Goal: Transaction & Acquisition: Download file/media

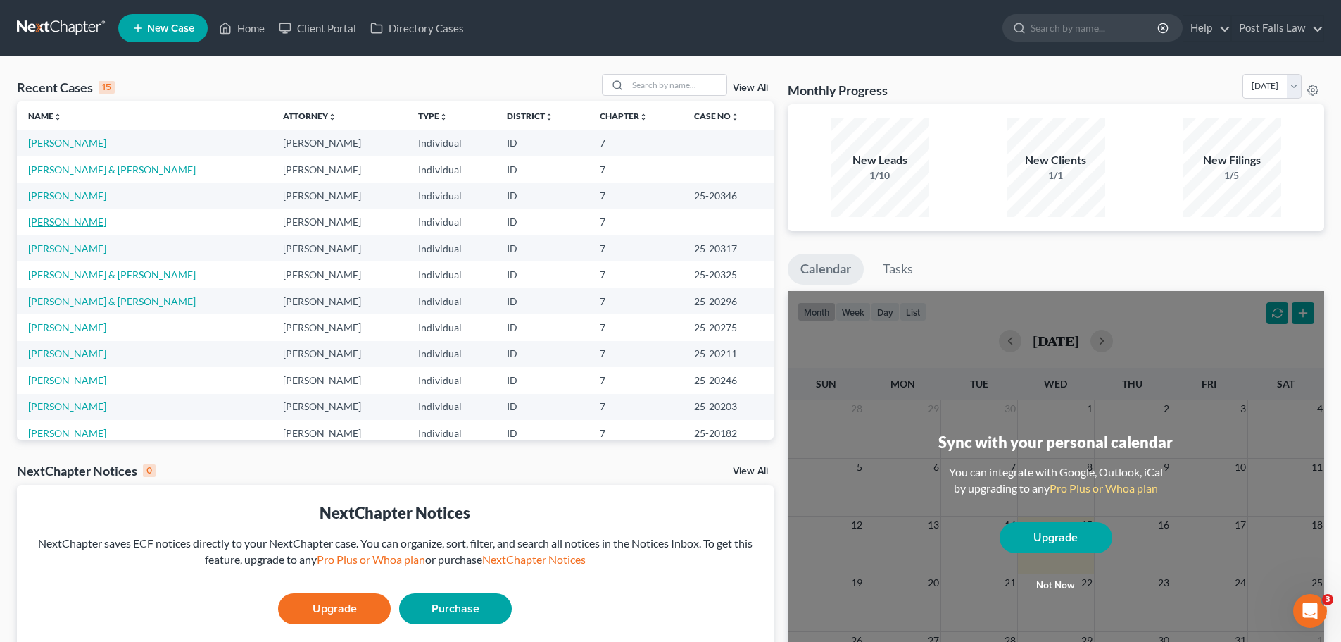
click at [77, 219] on link "[PERSON_NAME]" at bounding box center [67, 221] width 78 height 12
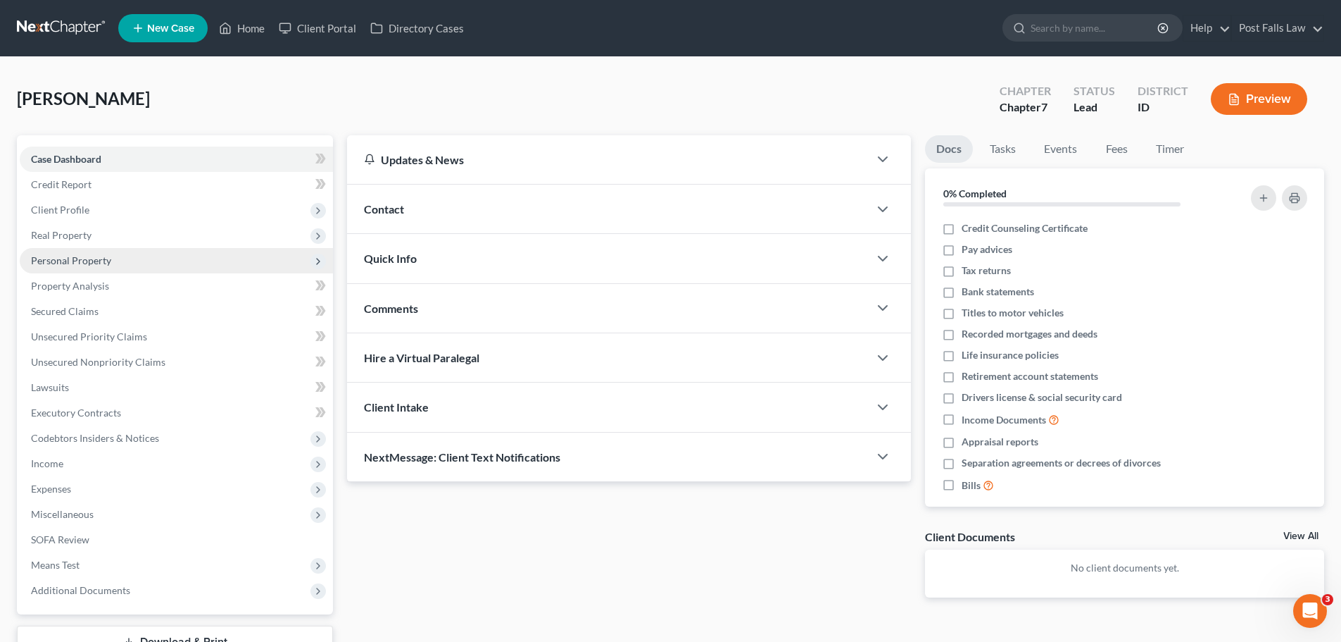
click at [68, 262] on span "Personal Property" at bounding box center [71, 260] width 80 height 12
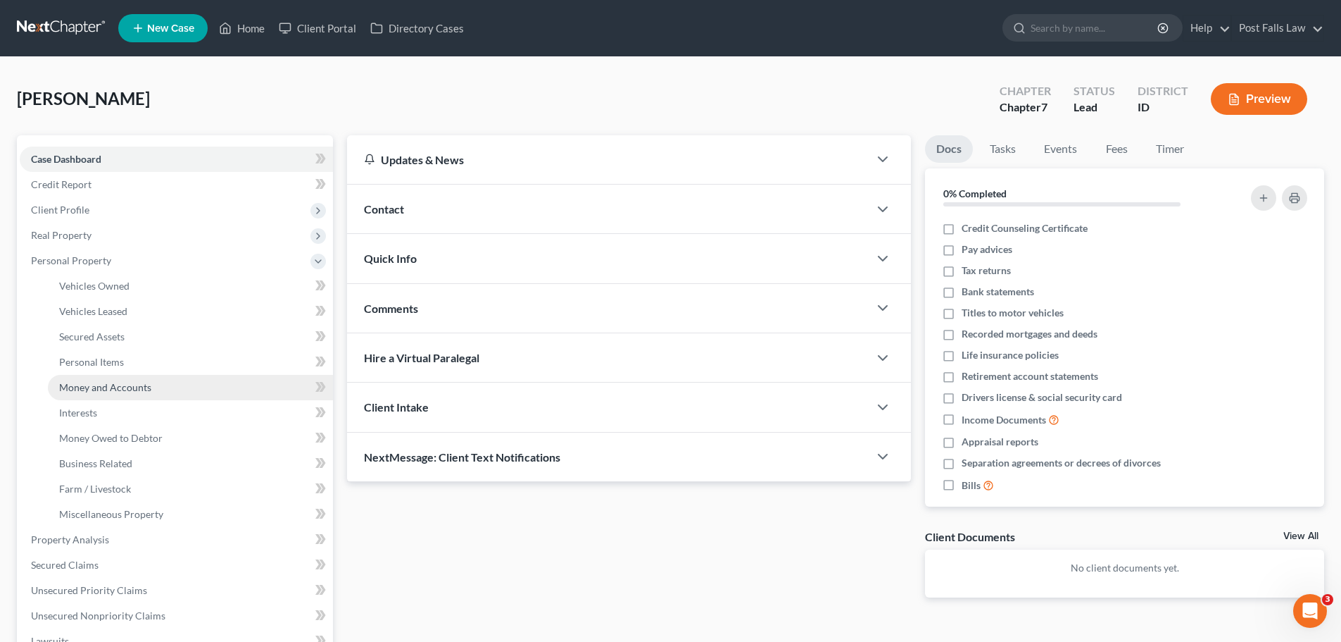
click at [99, 383] on span "Money and Accounts" at bounding box center [105, 387] width 92 height 12
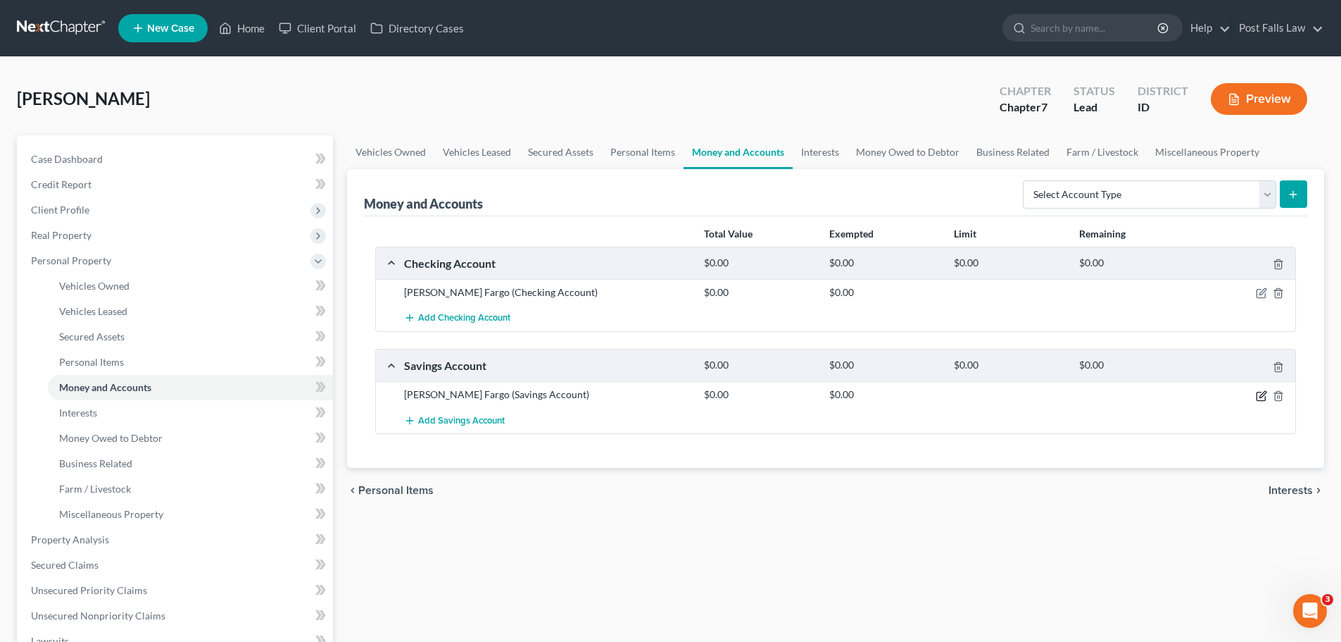
click at [1264, 394] on icon "button" at bounding box center [1263, 394] width 6 height 6
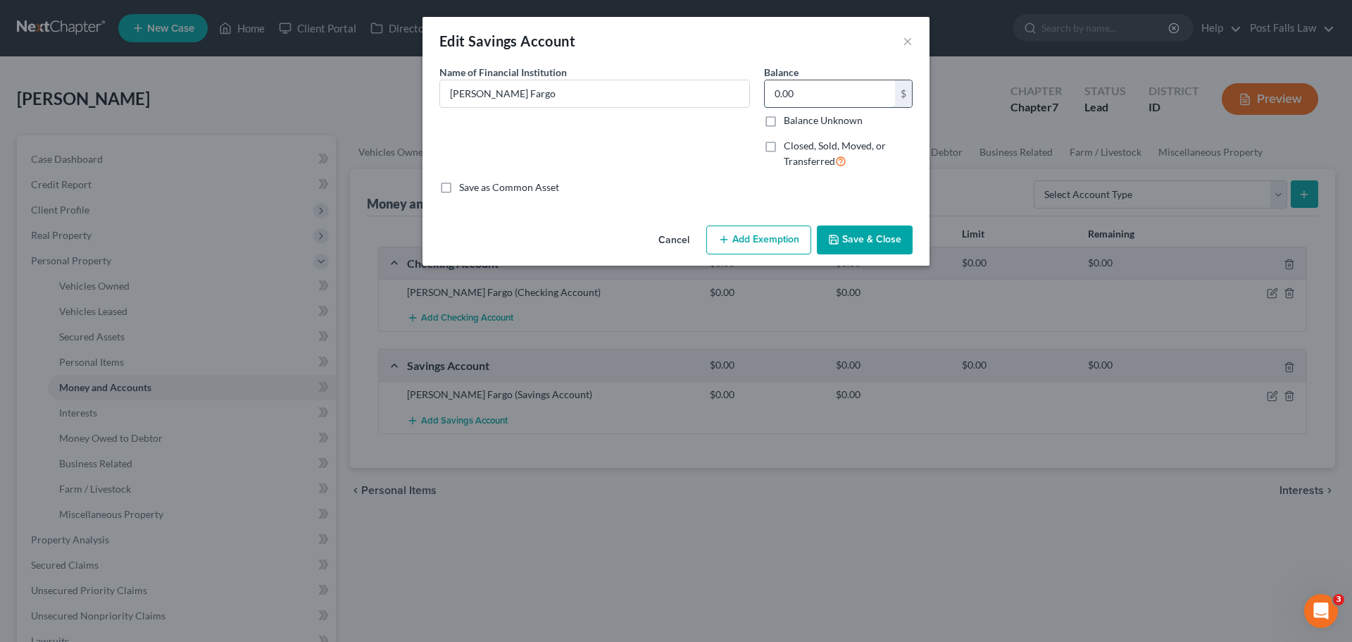
click at [815, 90] on input "0.00" at bounding box center [830, 93] width 130 height 27
type input "3.00"
click at [764, 234] on div "Cancel Add Exemption Save & Close" at bounding box center [676, 243] width 507 height 46
click at [763, 242] on button "Add Exemption" at bounding box center [758, 240] width 105 height 30
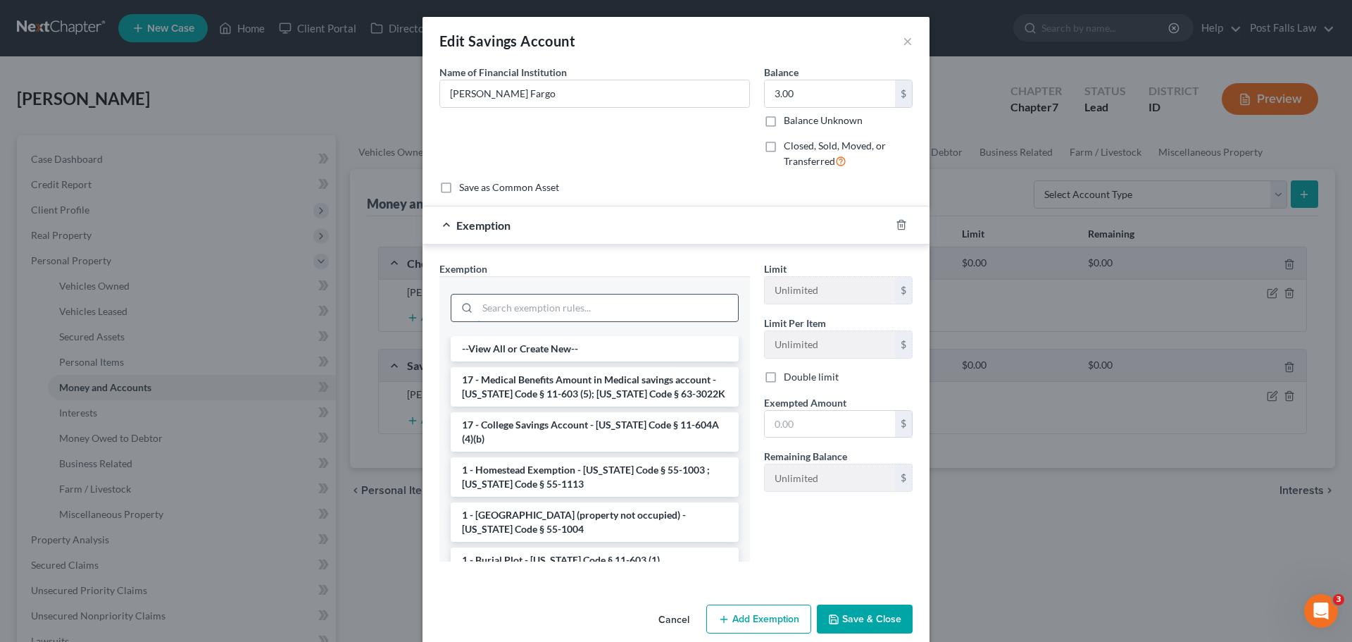
click at [572, 313] on input "search" at bounding box center [607, 307] width 261 height 27
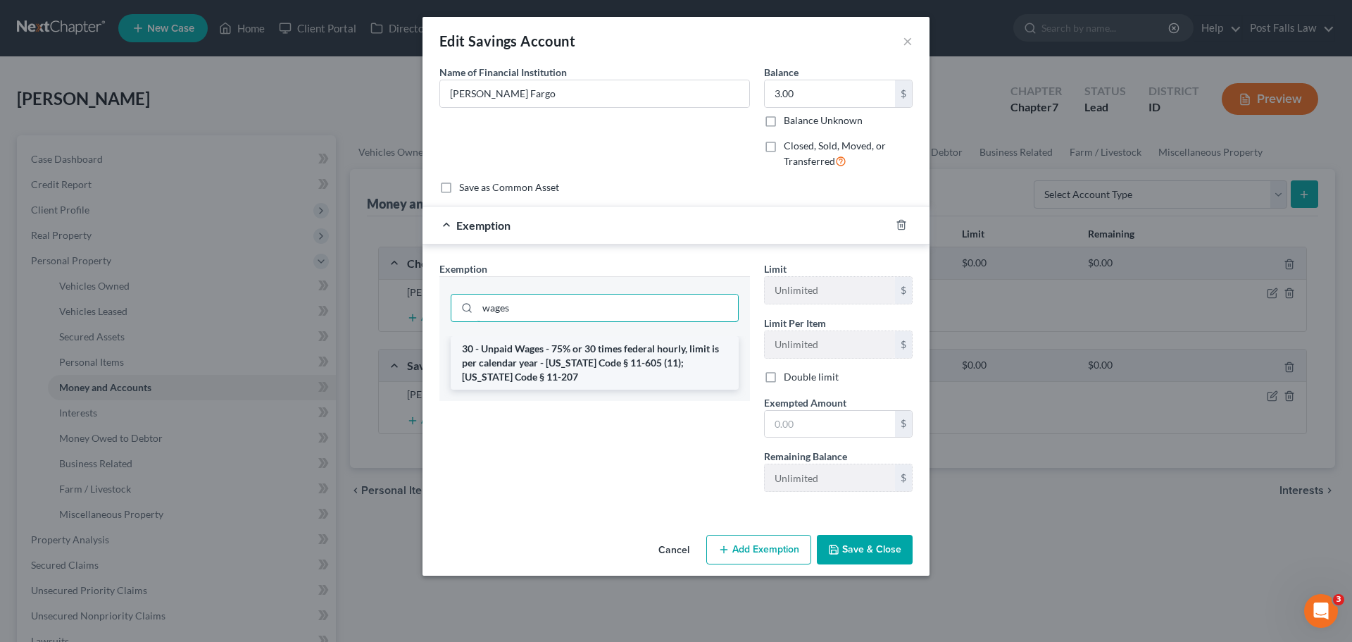
type input "wages"
click at [553, 359] on li "30 - Unpaid Wages - 75% or 30 times federal hourly, limit is per calendar year …" at bounding box center [595, 363] width 288 height 54
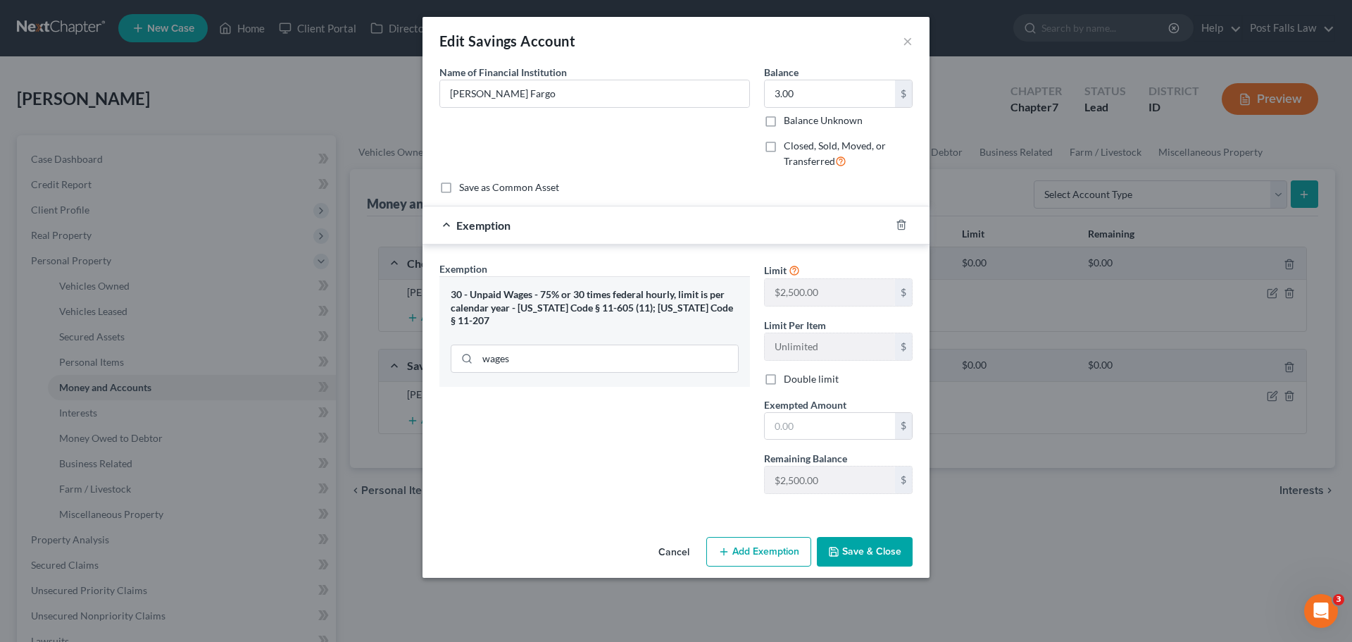
click at [841, 442] on div "Limit $2,500.00 $ Limit Per Item Unlimited $ Double limit Exempted Amount * $ R…" at bounding box center [838, 383] width 163 height 244
click at [843, 429] on input "text" at bounding box center [830, 426] width 130 height 27
click at [790, 422] on input "text" at bounding box center [830, 426] width 130 height 27
type input "2.25"
click at [868, 544] on button "Save & Close" at bounding box center [865, 552] width 96 height 30
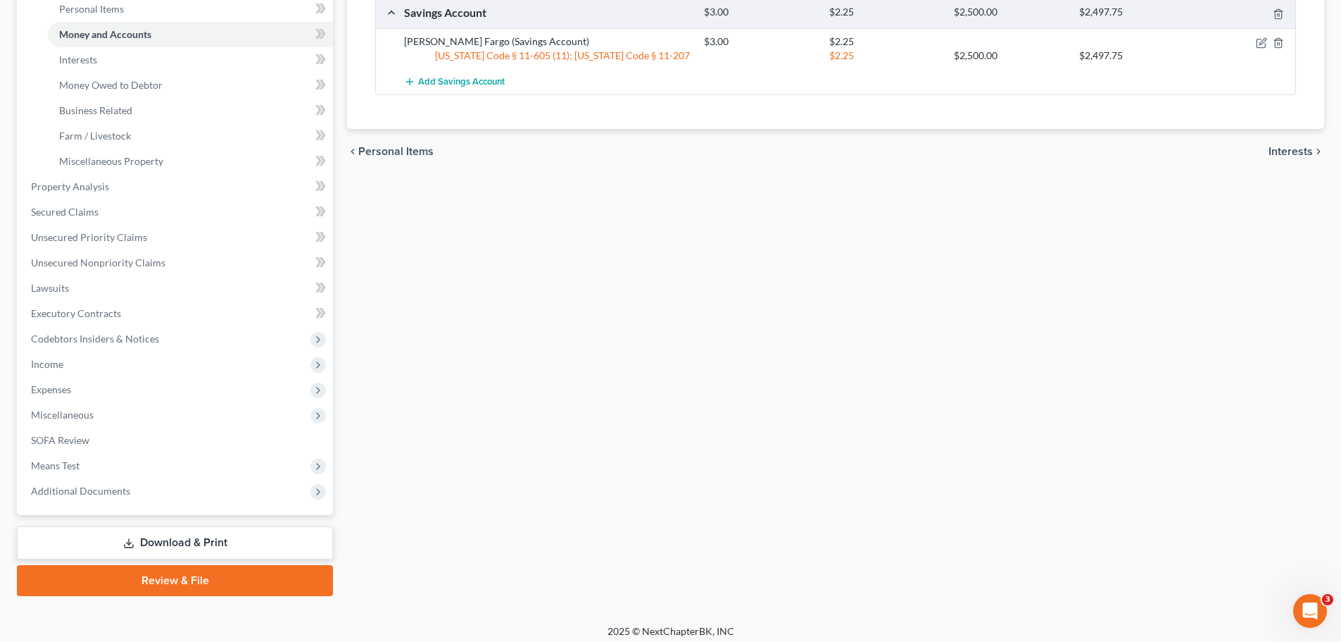
scroll to position [361, 0]
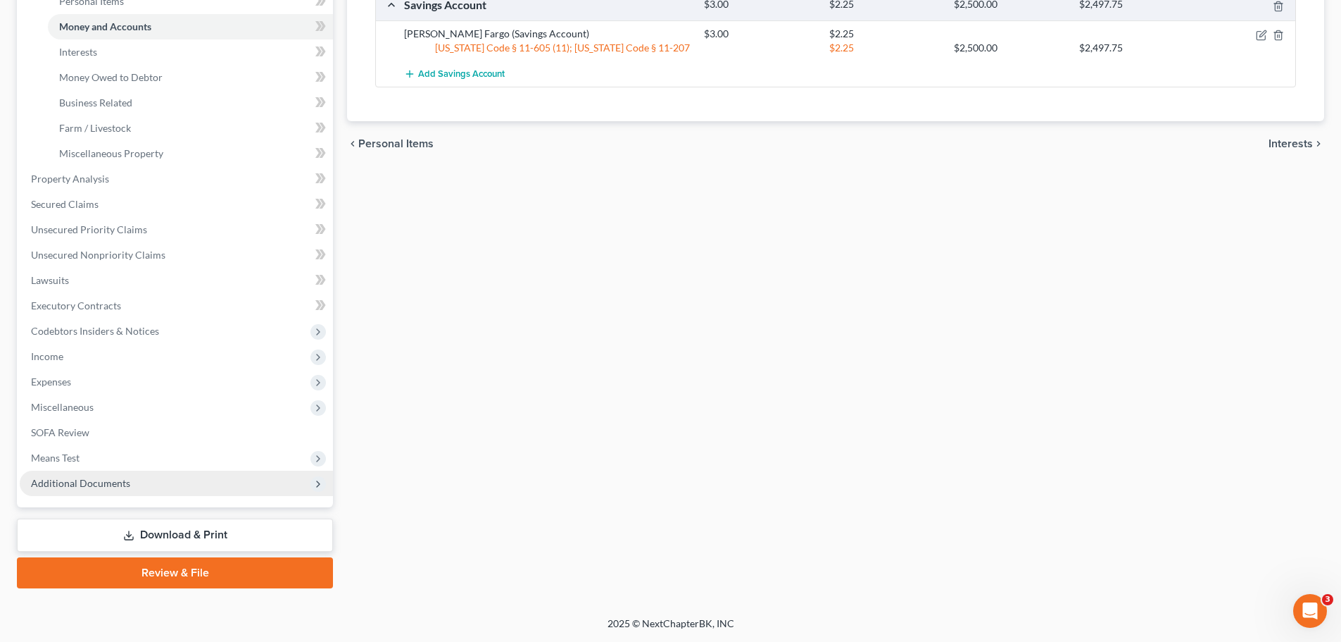
click at [80, 483] on span "Additional Documents" at bounding box center [80, 483] width 99 height 12
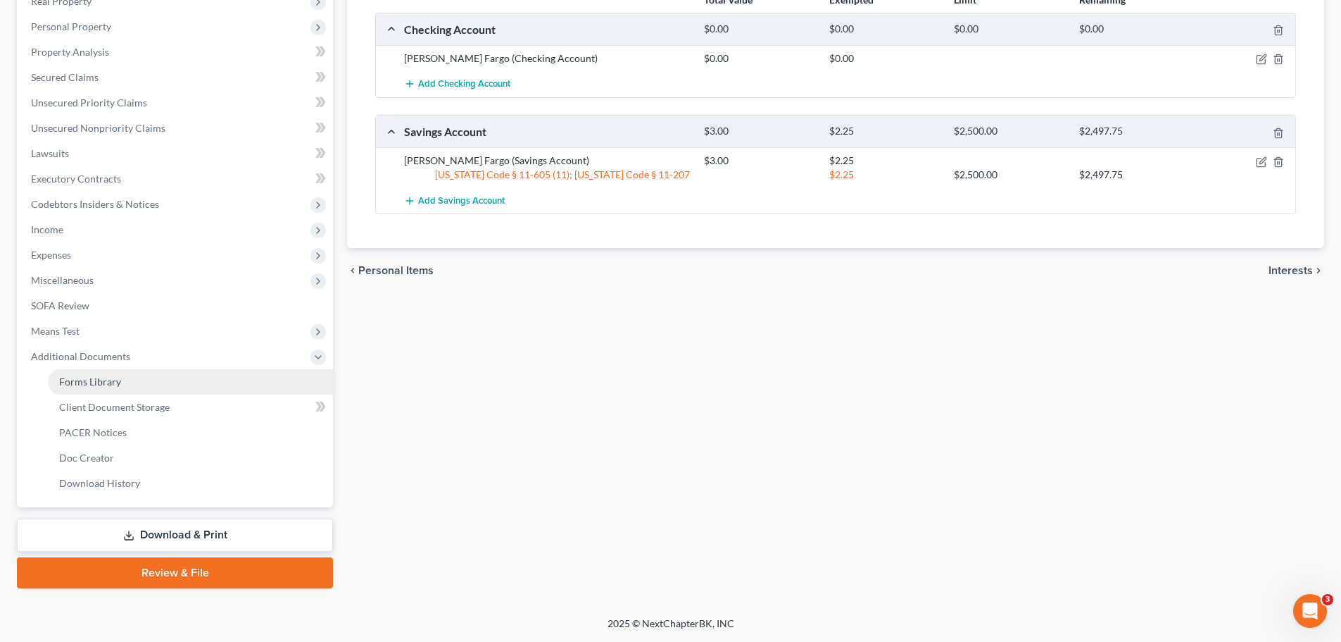
click at [87, 384] on span "Forms Library" at bounding box center [90, 381] width 62 height 12
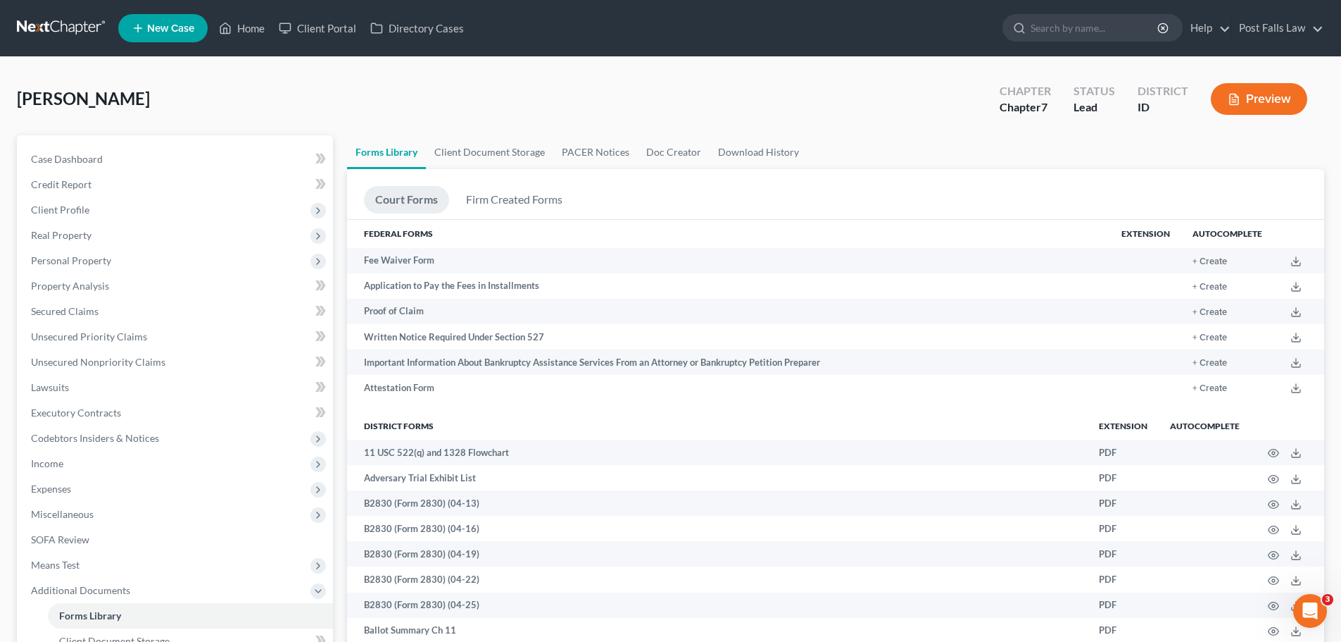
click at [1255, 110] on button "Preview" at bounding box center [1259, 99] width 96 height 32
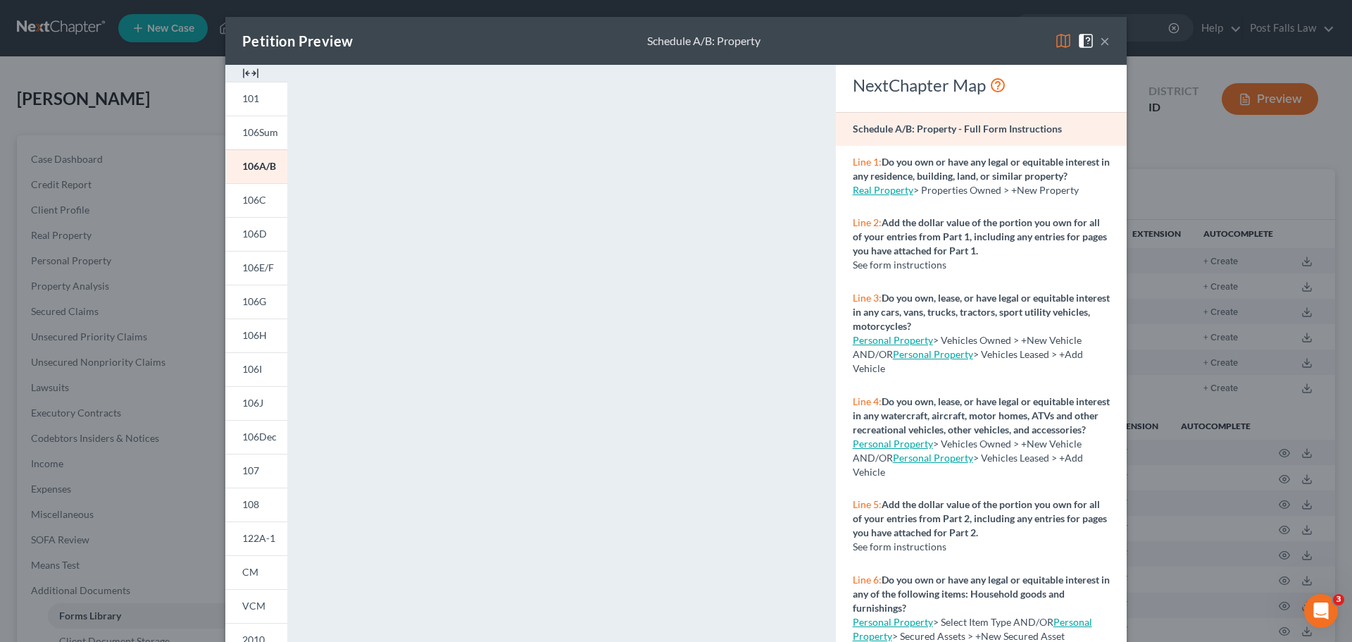
click at [248, 78] on img at bounding box center [250, 73] width 17 height 17
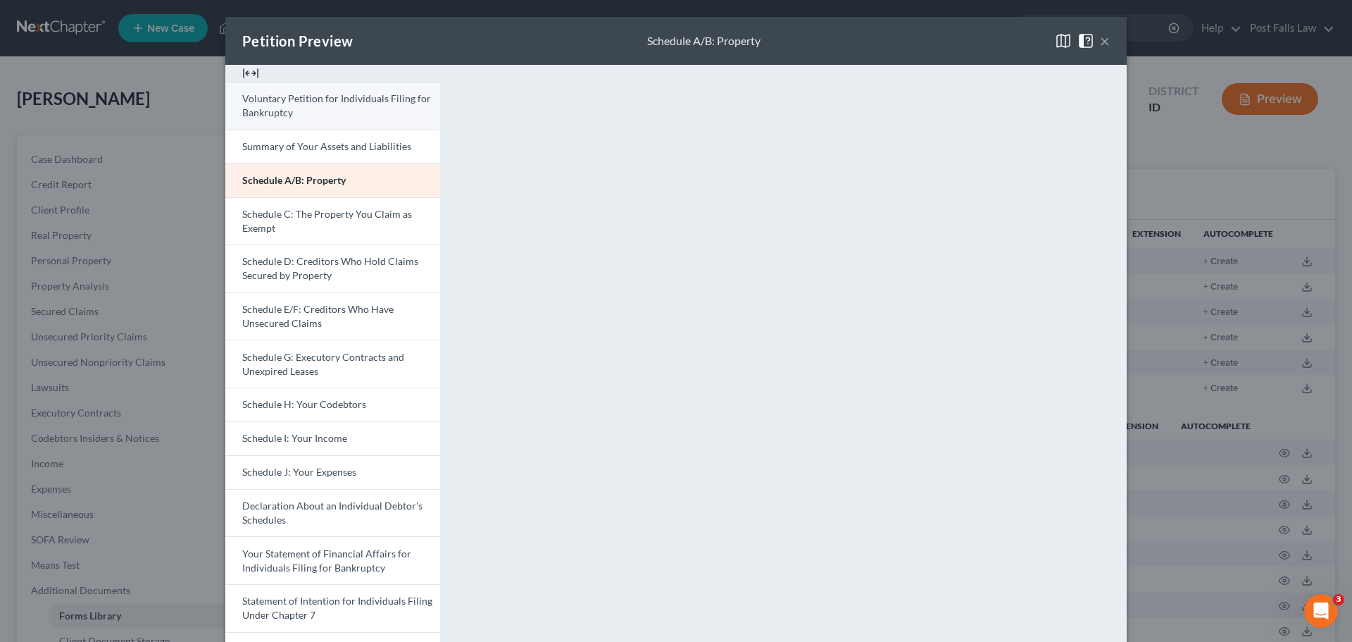
click at [307, 118] on link "Voluntary Petition for Individuals Filing for Bankruptcy" at bounding box center [332, 106] width 215 height 48
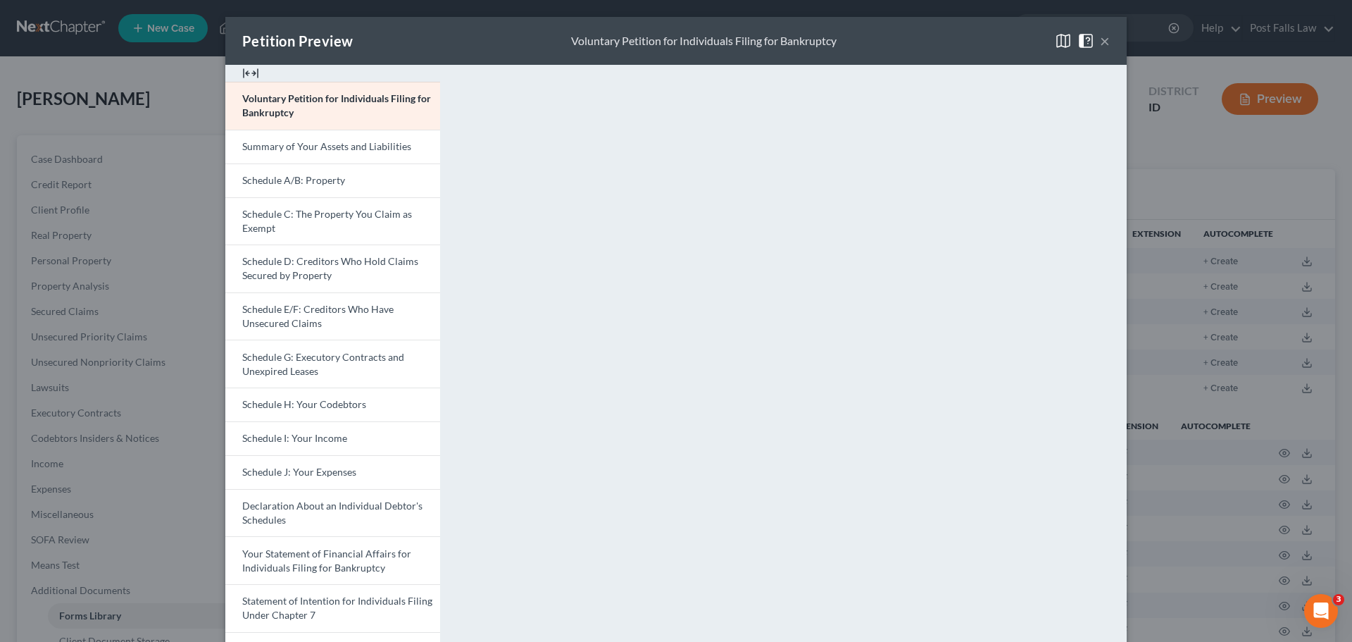
click at [1102, 37] on button "×" at bounding box center [1105, 40] width 10 height 17
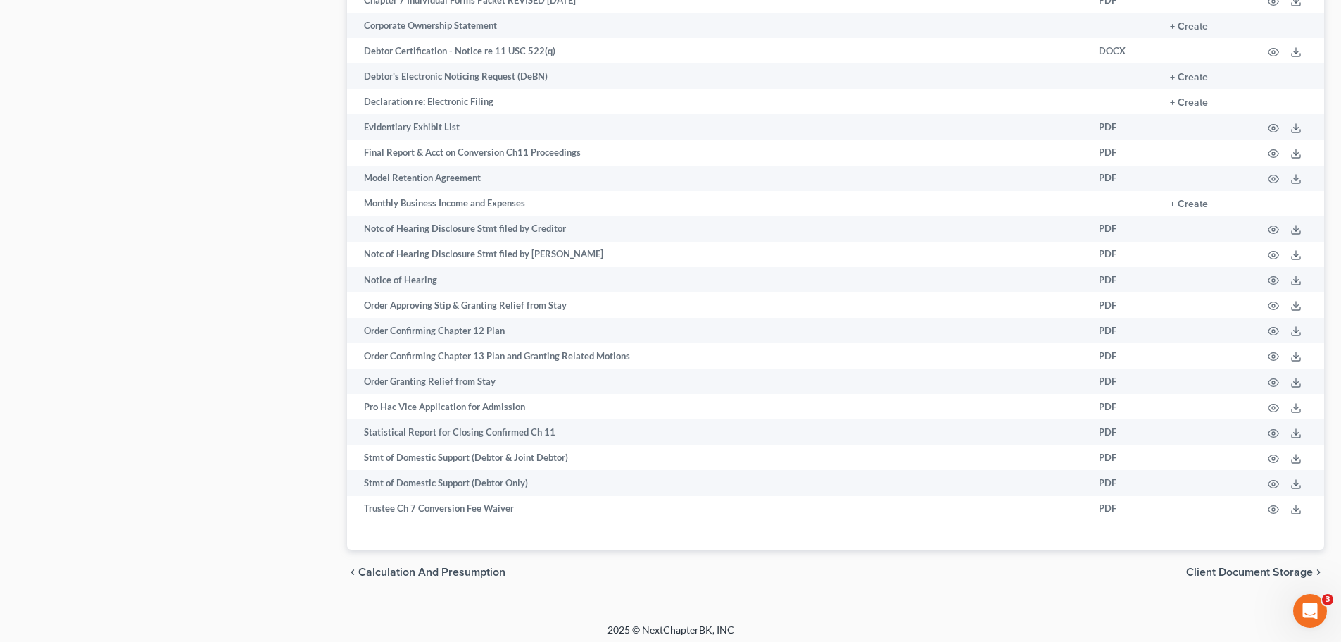
scroll to position [839, 0]
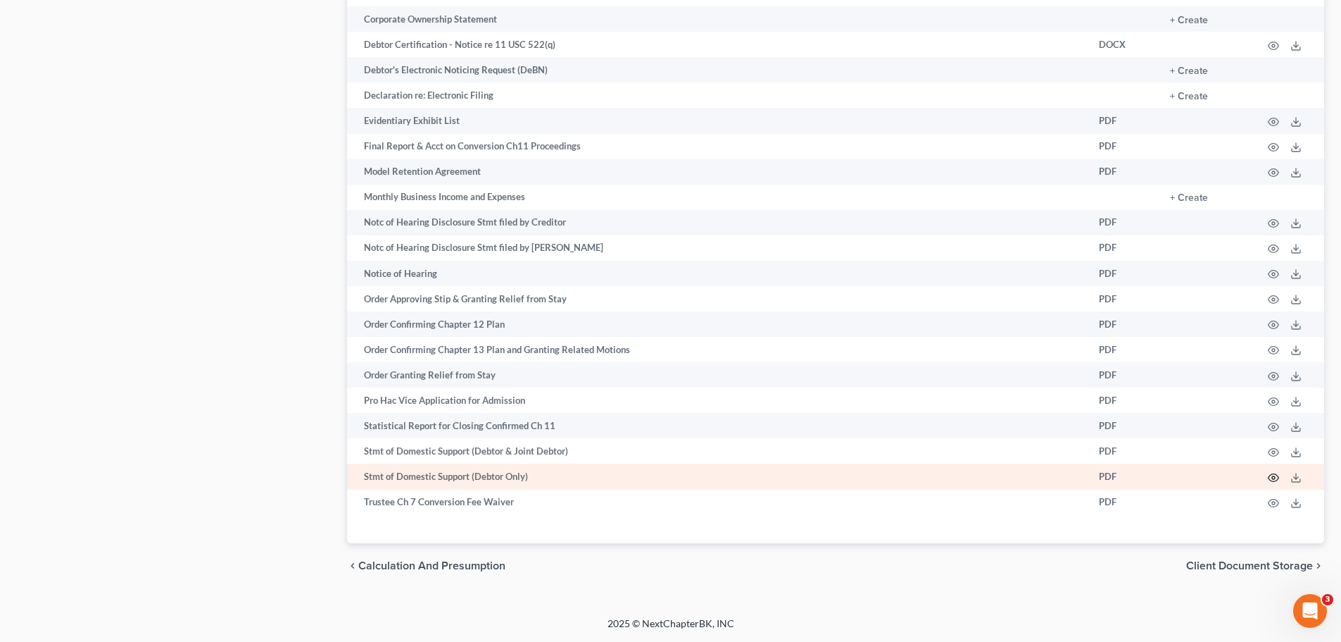
click at [1272, 476] on icon "button" at bounding box center [1273, 477] width 11 height 11
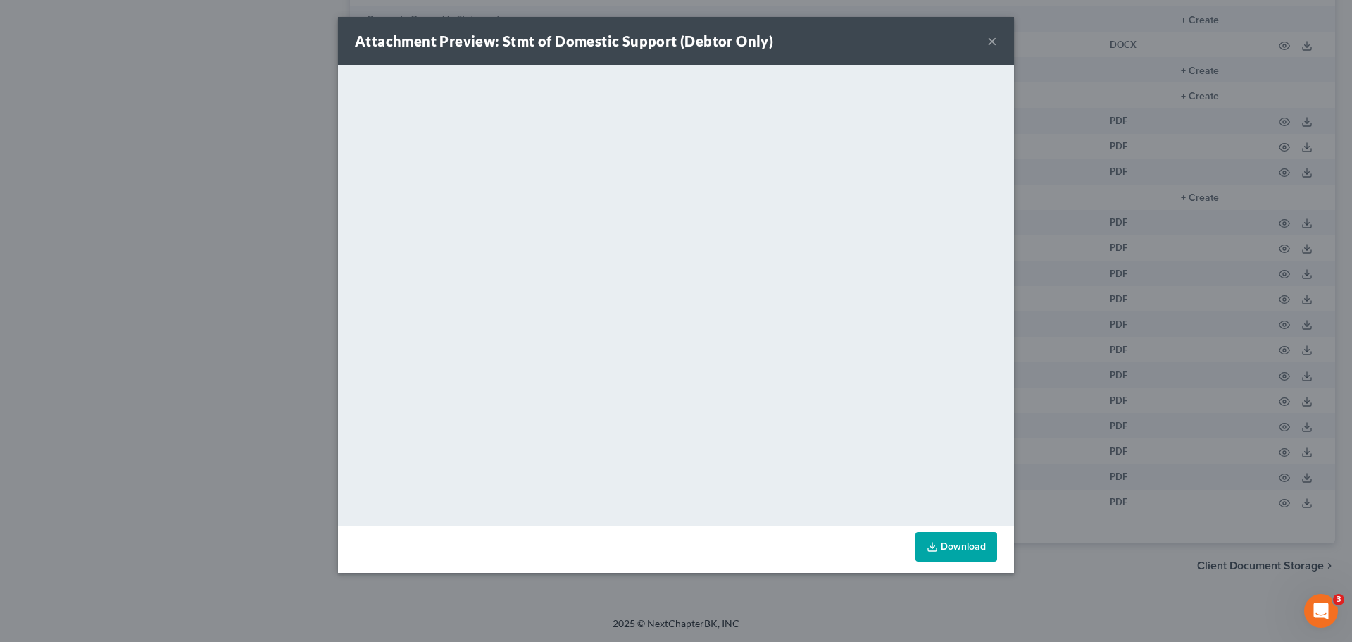
click at [990, 41] on button "×" at bounding box center [992, 40] width 10 height 17
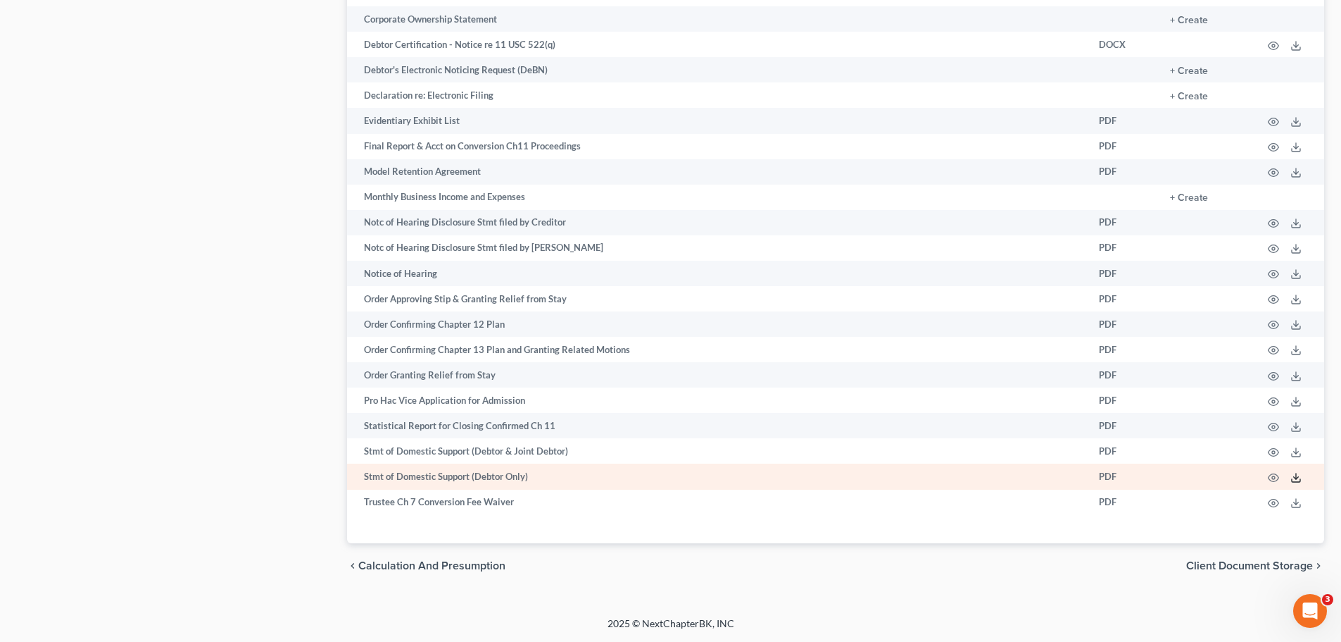
click at [1297, 482] on icon at bounding box center [1296, 480] width 8 height 3
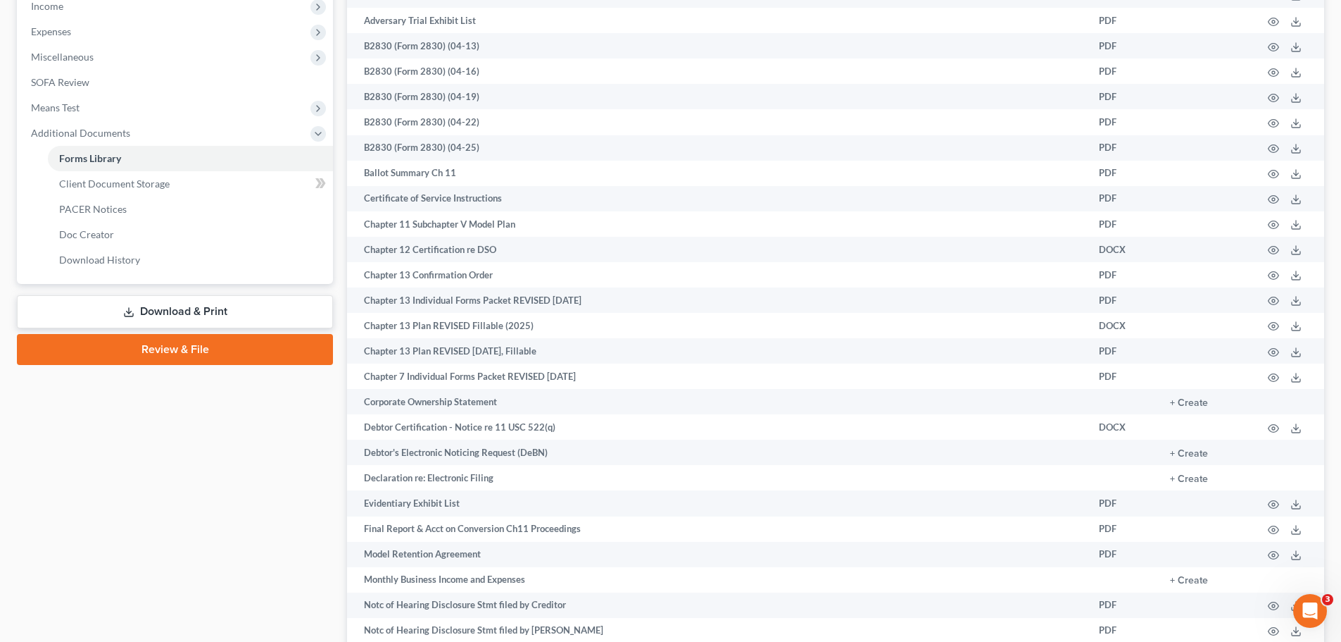
scroll to position [417, 0]
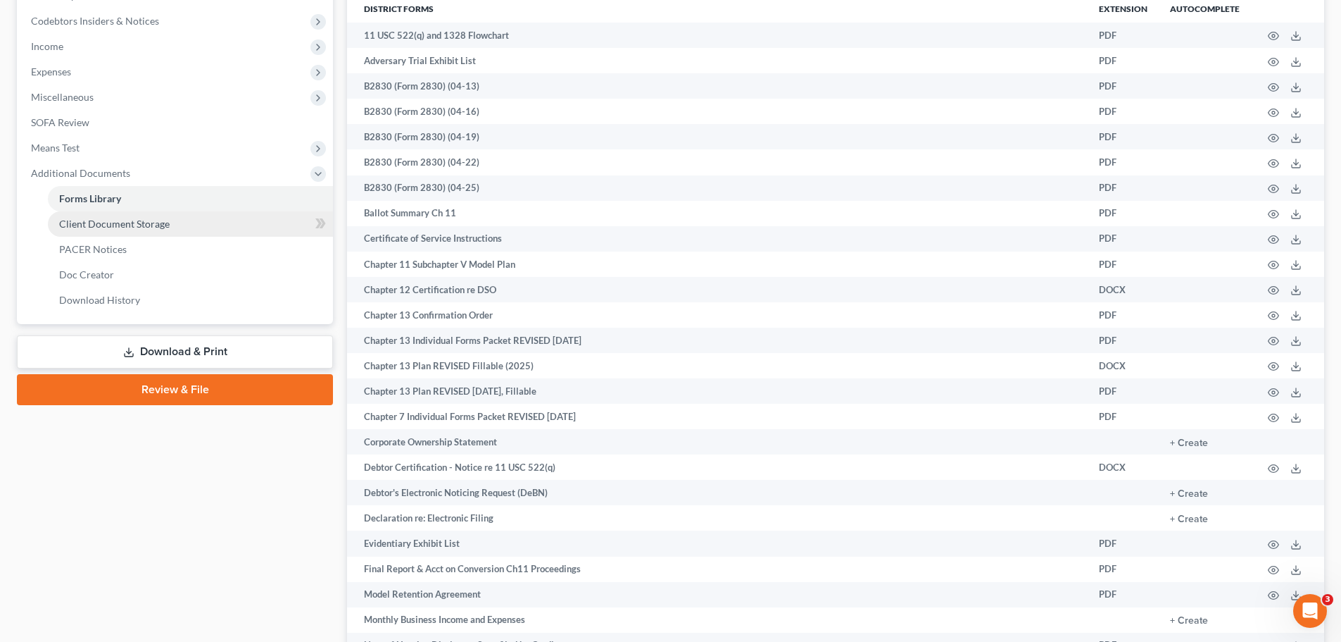
click at [106, 227] on span "Client Document Storage" at bounding box center [114, 224] width 111 height 12
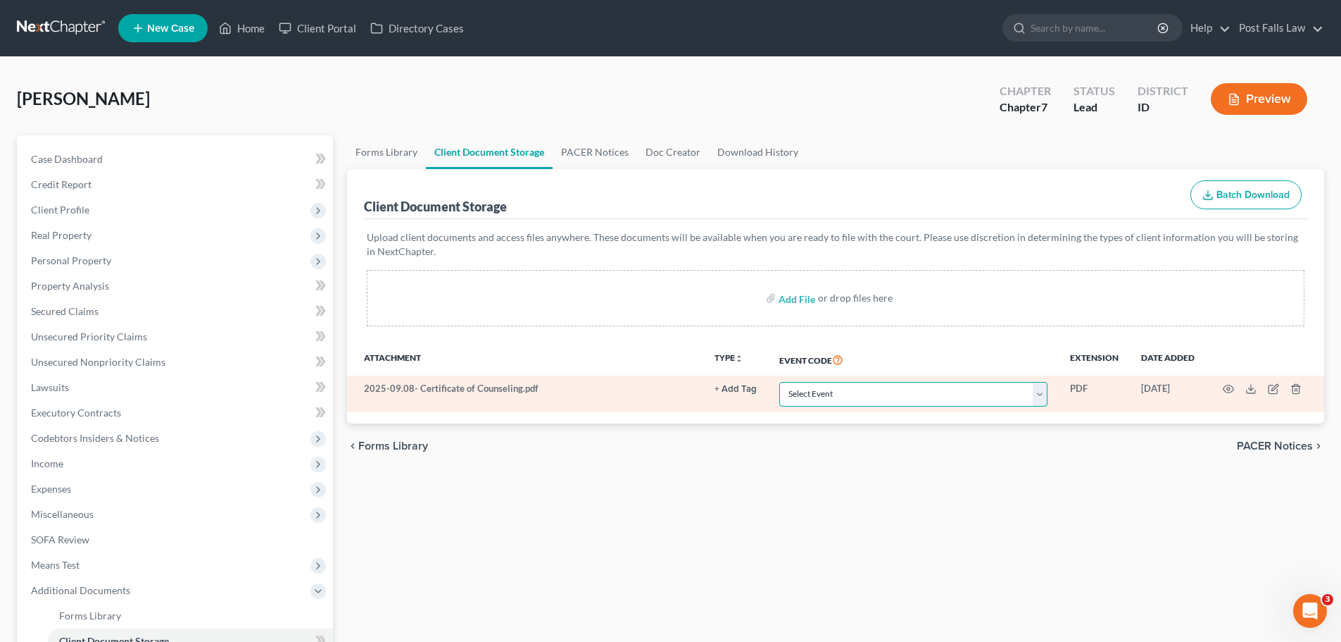
click at [1041, 395] on select "Select Event Certificate of Credit Counseling Chapter 13 Calculation of Disposa…" at bounding box center [914, 394] width 268 height 25
select select "0"
click at [780, 382] on select "Select Event Certificate of Credit Counseling Chapter 13 Calculation of Disposa…" at bounding box center [914, 394] width 268 height 25
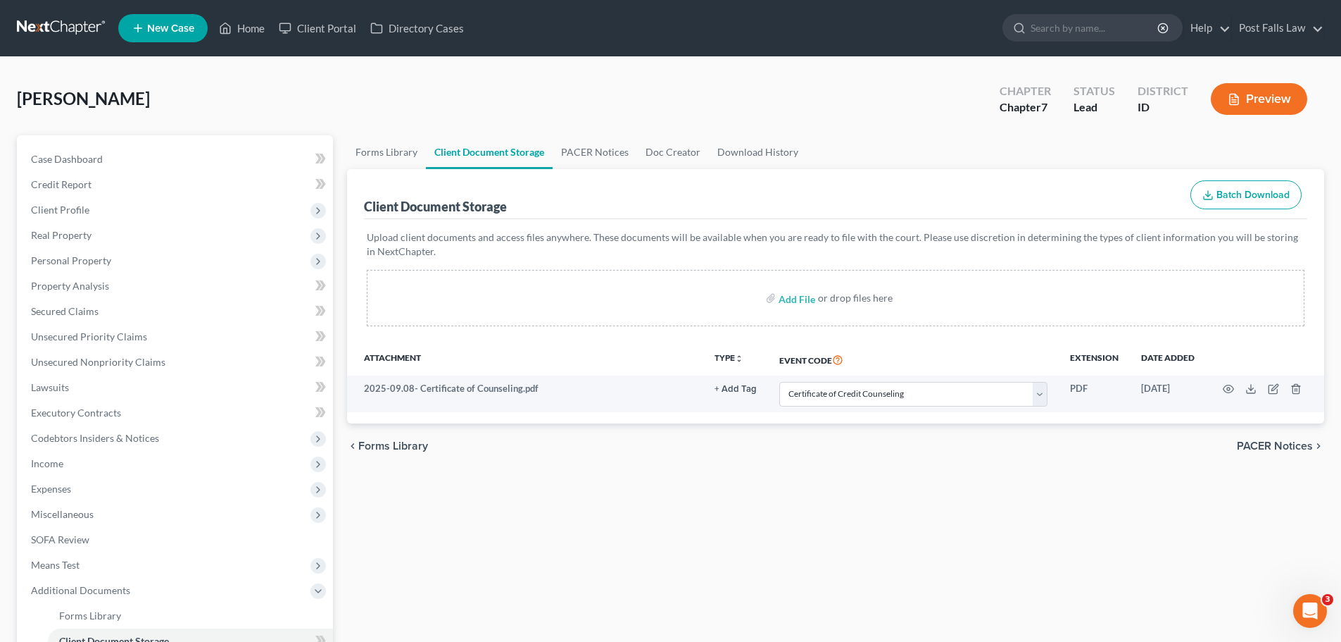
select select "0"
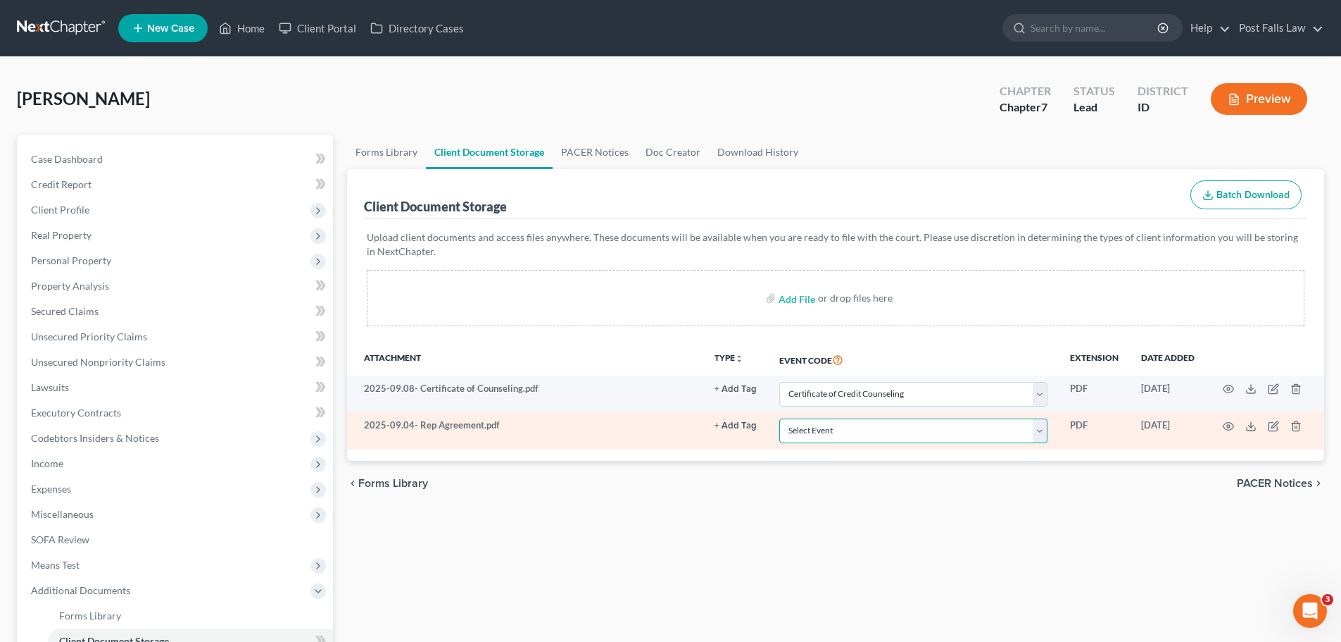
click at [1041, 437] on select "Select Event Certificate of Credit Counseling Chapter 13 Calculation of Disposa…" at bounding box center [914, 430] width 268 height 25
select select "6"
click at [780, 418] on select "Select Event Certificate of Credit Counseling Chapter 13 Calculation of Disposa…" at bounding box center [914, 430] width 268 height 25
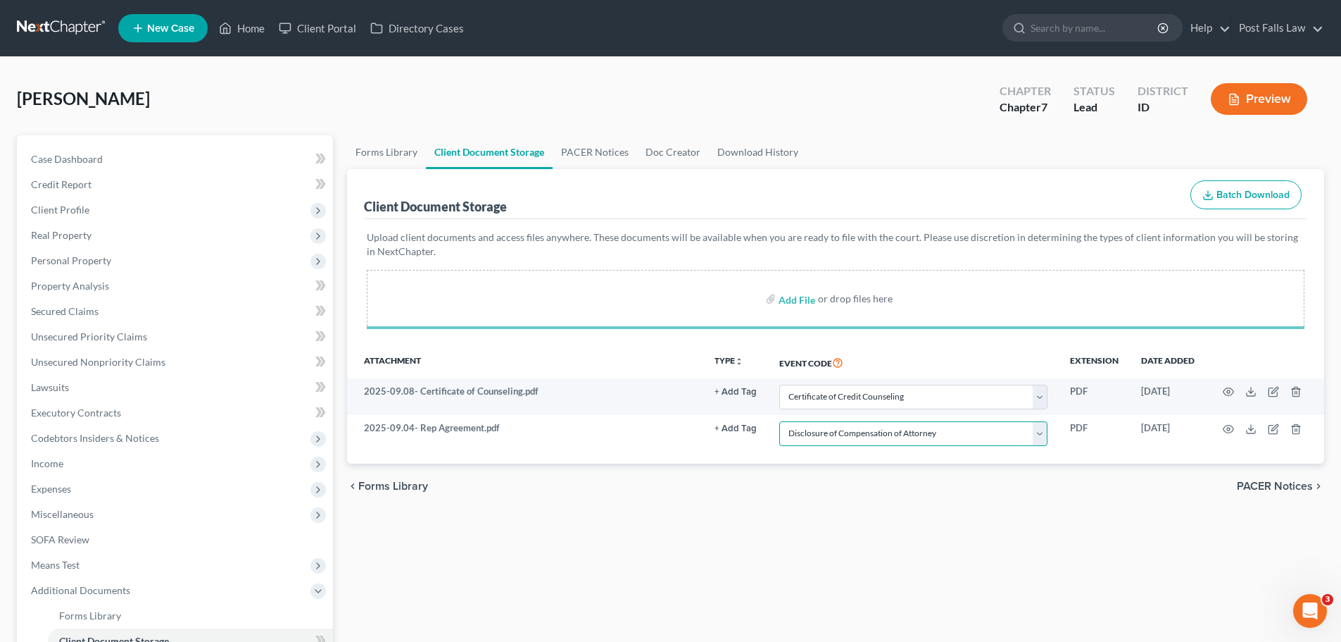
scroll to position [70, 0]
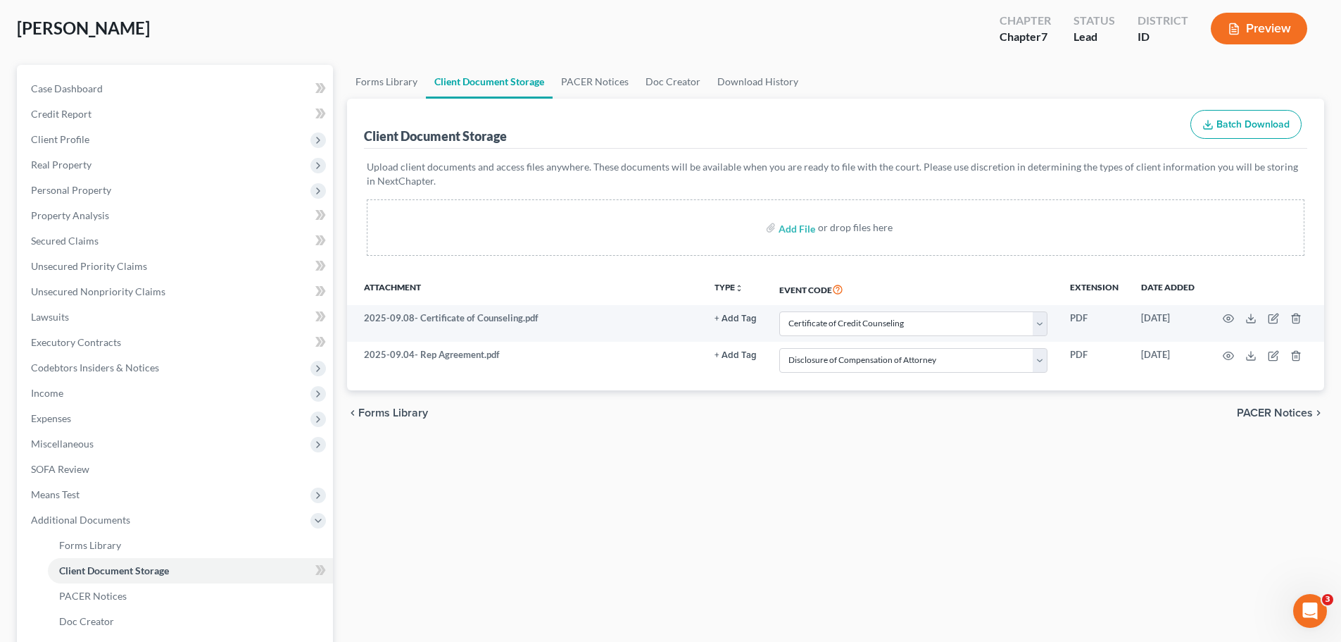
select select "0"
select select "6"
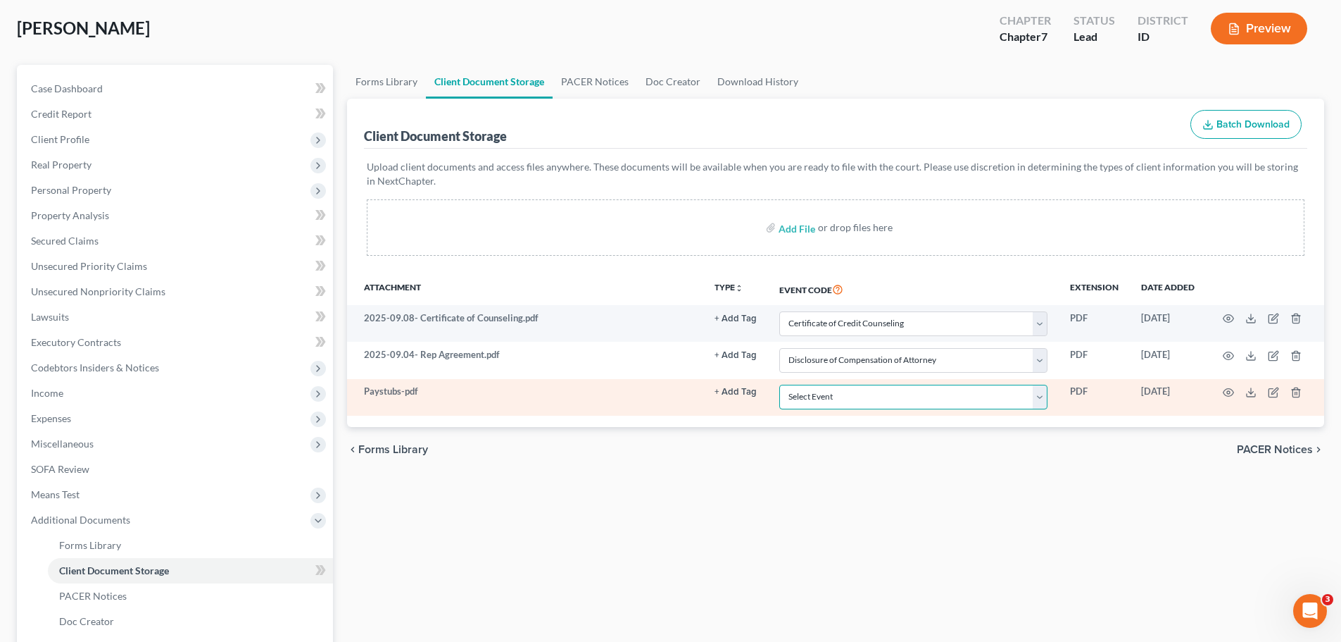
click at [1041, 408] on select "Select Event Certificate of Credit Counseling Chapter 13 Calculation of Disposa…" at bounding box center [914, 396] width 268 height 25
select select "7"
click at [780, 384] on select "Select Event Certificate of Credit Counseling Chapter 13 Calculation of Disposa…" at bounding box center [914, 396] width 268 height 25
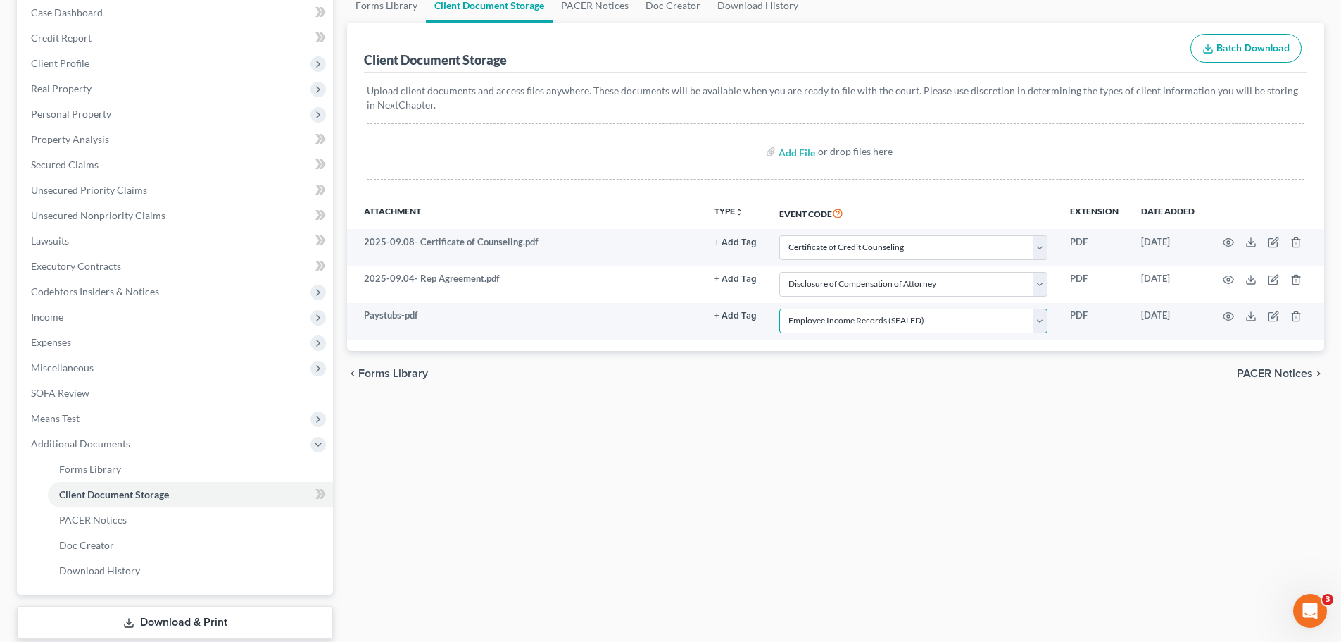
scroll to position [234, 0]
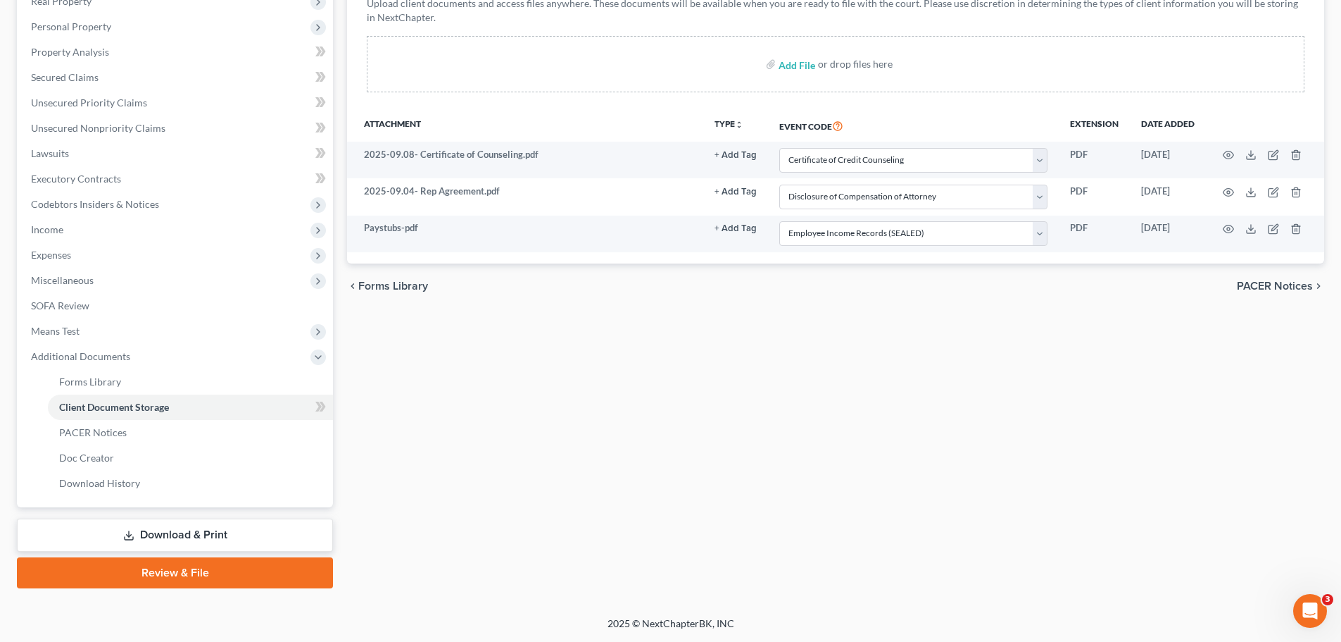
click at [222, 539] on link "Download & Print" at bounding box center [175, 534] width 316 height 33
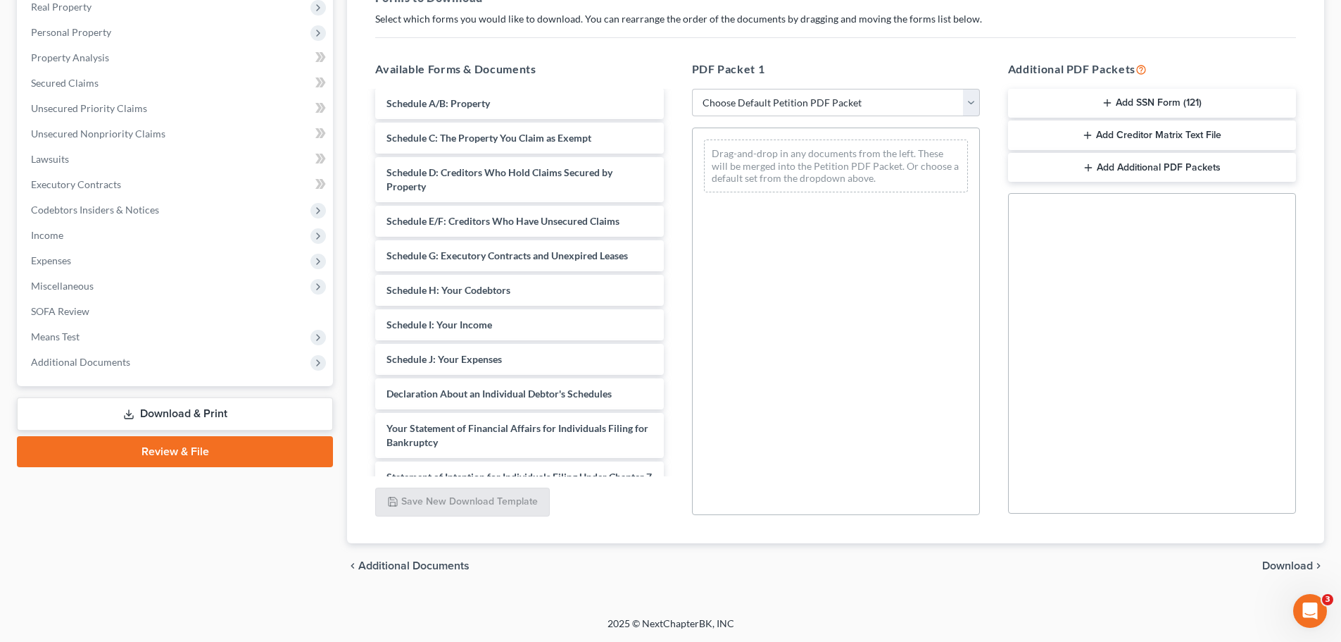
scroll to position [211, 0]
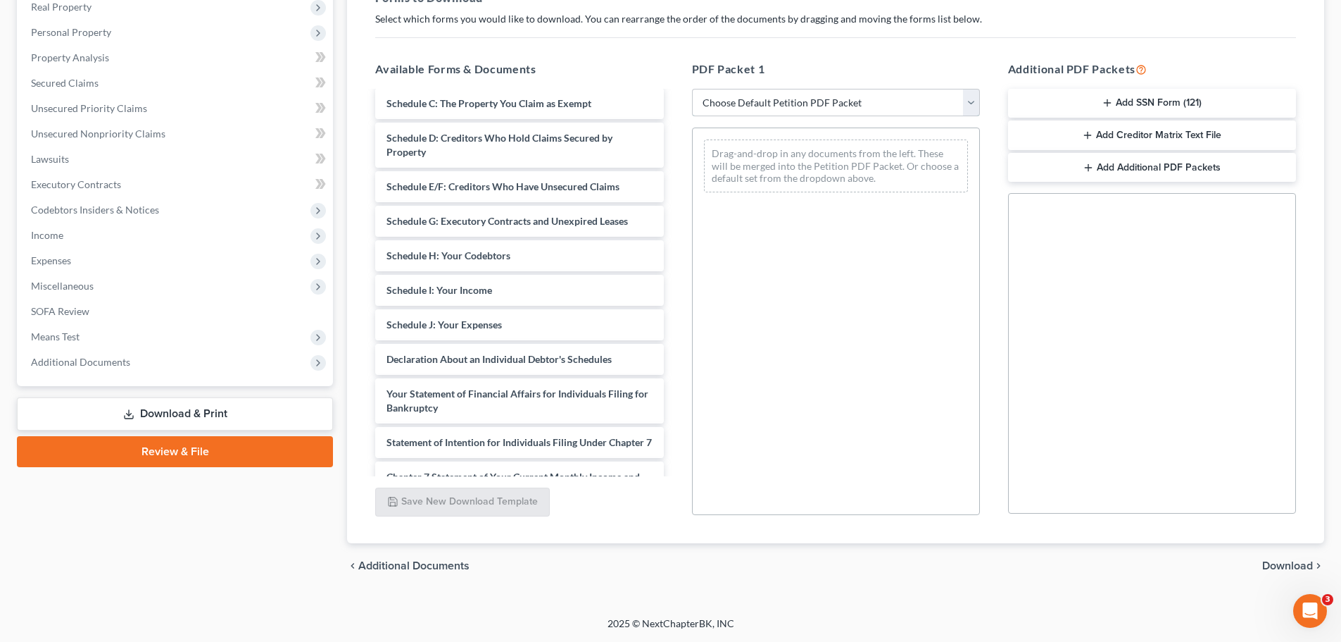
click at [970, 105] on select "Choose Default Petition PDF Packet Complete Bankruptcy Petition (all forms and …" at bounding box center [836, 103] width 288 height 28
select select "0"
click at [692, 89] on select "Choose Default Petition PDF Packet Complete Bankruptcy Petition (all forms and …" at bounding box center [836, 103] width 288 height 28
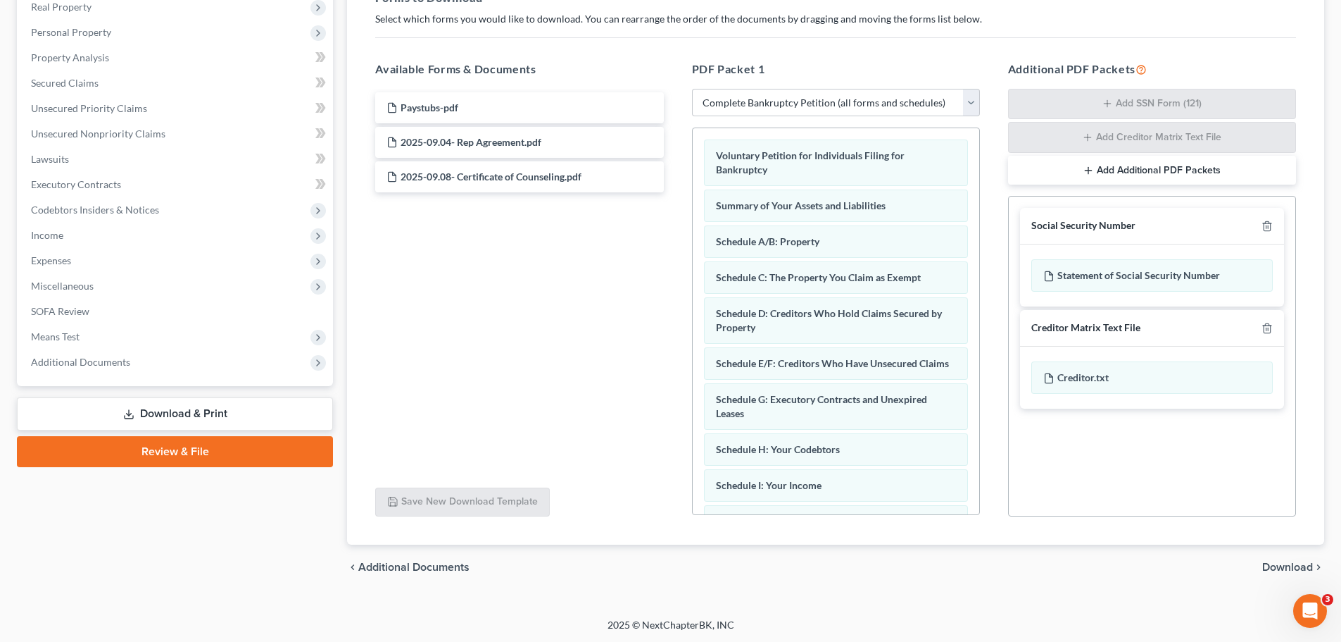
click at [1294, 568] on span "Download" at bounding box center [1288, 566] width 51 height 11
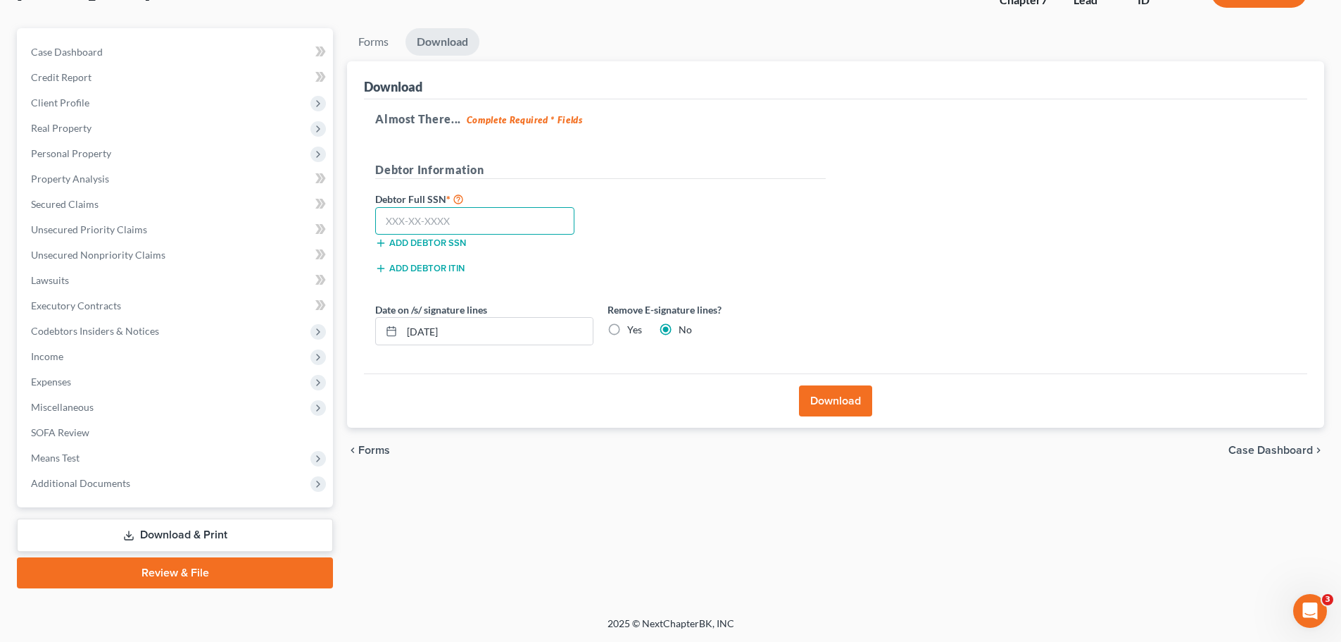
click at [492, 221] on input "text" at bounding box center [474, 221] width 199 height 28
click at [399, 213] on input "text" at bounding box center [474, 221] width 199 height 28
type input "518-59-3569"
click at [853, 403] on button "Download" at bounding box center [835, 400] width 73 height 31
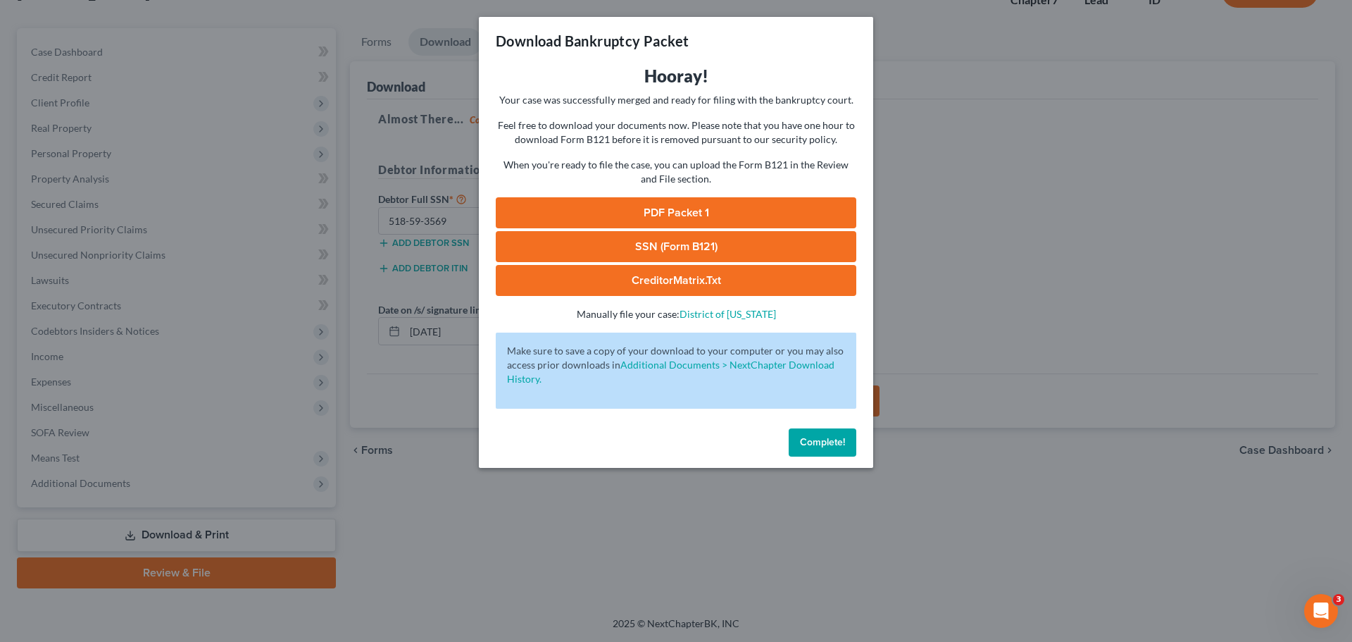
click at [656, 204] on link "PDF Packet 1" at bounding box center [676, 212] width 361 height 31
click at [698, 242] on link "SSN (Form B121)" at bounding box center [676, 246] width 361 height 31
click at [718, 287] on link "CreditorMatrix.txt" at bounding box center [676, 280] width 361 height 31
click at [814, 444] on span "Complete!" at bounding box center [822, 442] width 45 height 12
